Goal: Information Seeking & Learning: Learn about a topic

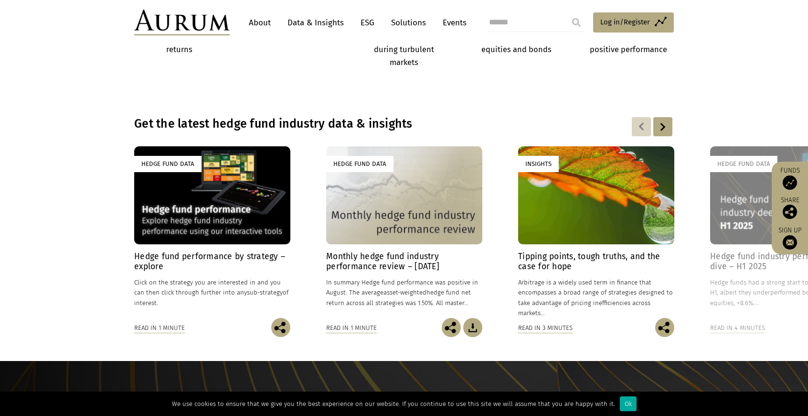
scroll to position [622, 0]
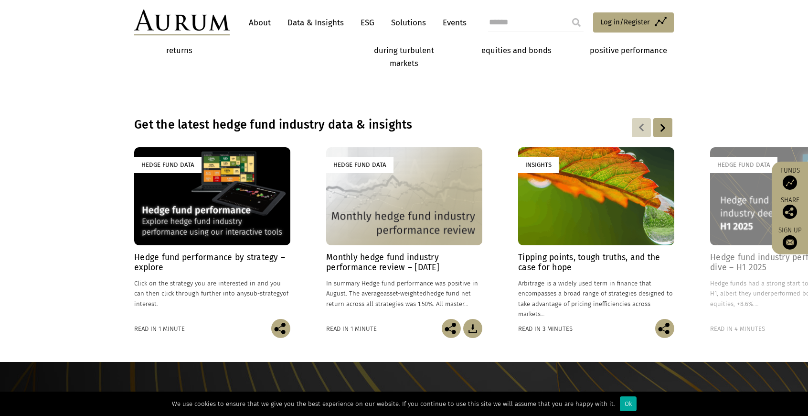
click at [728, 258] on h4 "Hedge fund industry performance deep dive – H1 2025" at bounding box center [788, 262] width 156 height 20
click at [365, 253] on h4 "Monthly hedge fund industry performance review – [DATE]" at bounding box center [404, 262] width 156 height 20
